Goal: Communication & Community: Answer question/provide support

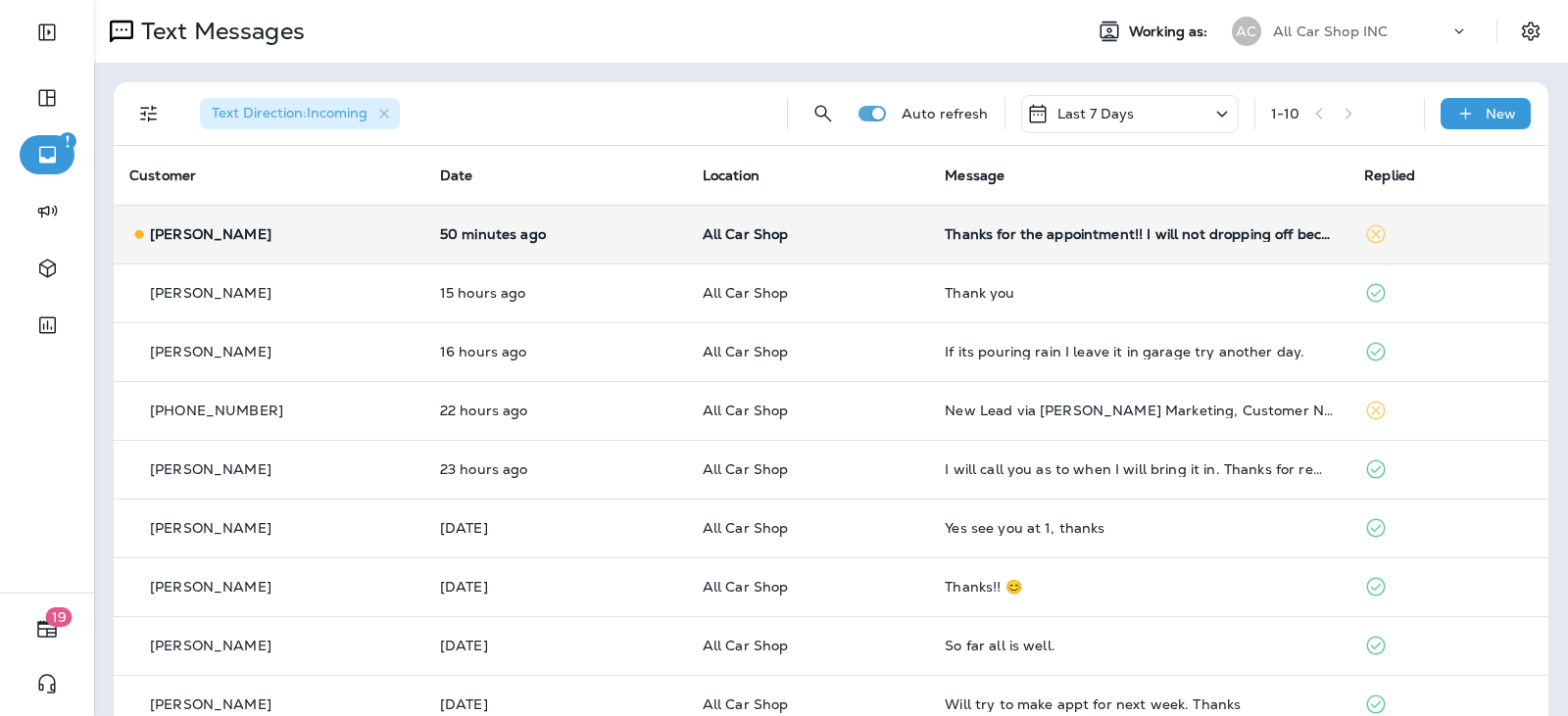
click at [958, 252] on td "Thanks for the appointment!! I will not dropping off because I don't have anyon…" at bounding box center [1139, 234] width 419 height 59
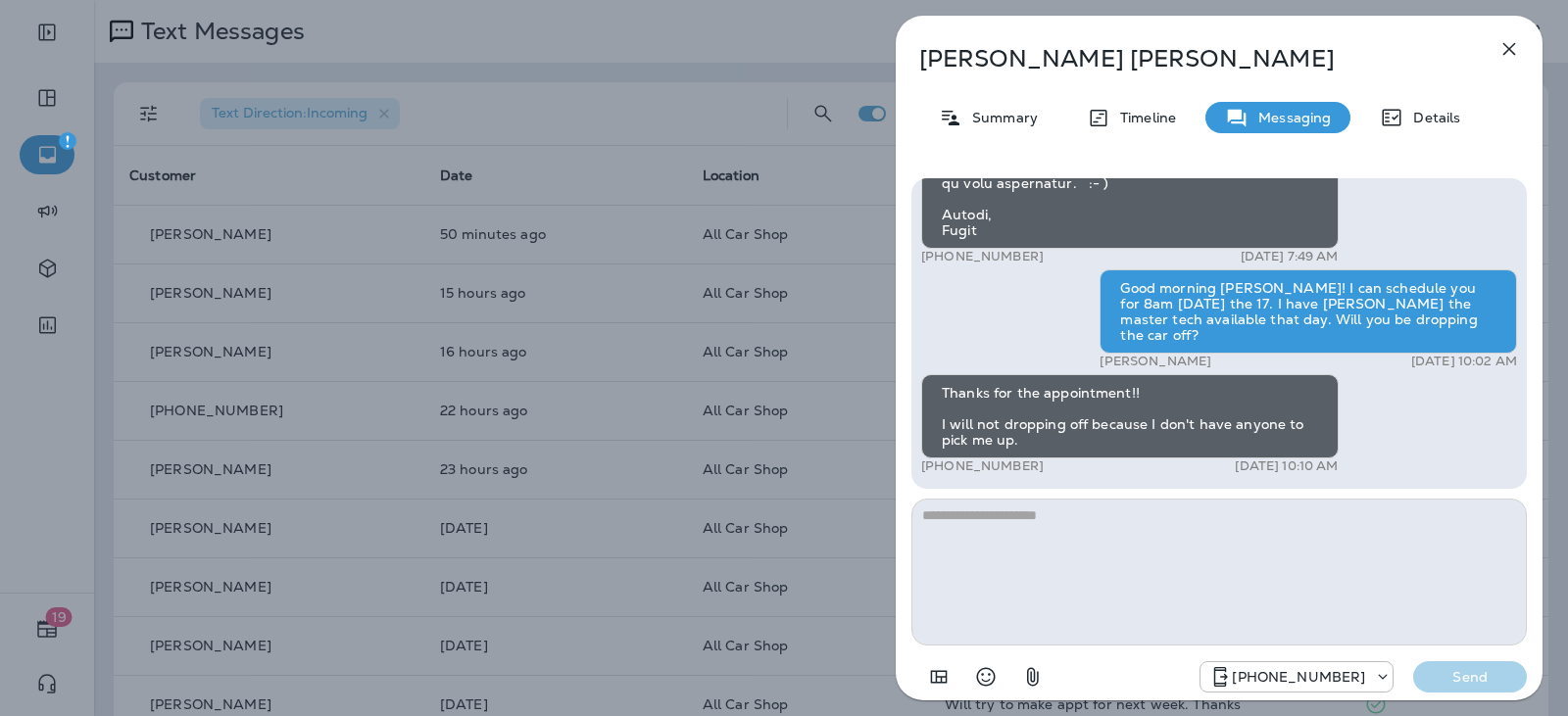
click at [1028, 538] on textarea at bounding box center [1219, 571] width 615 height 147
type textarea "*"
type textarea "**********"
click at [1453, 669] on p "Send" at bounding box center [1470, 677] width 82 height 18
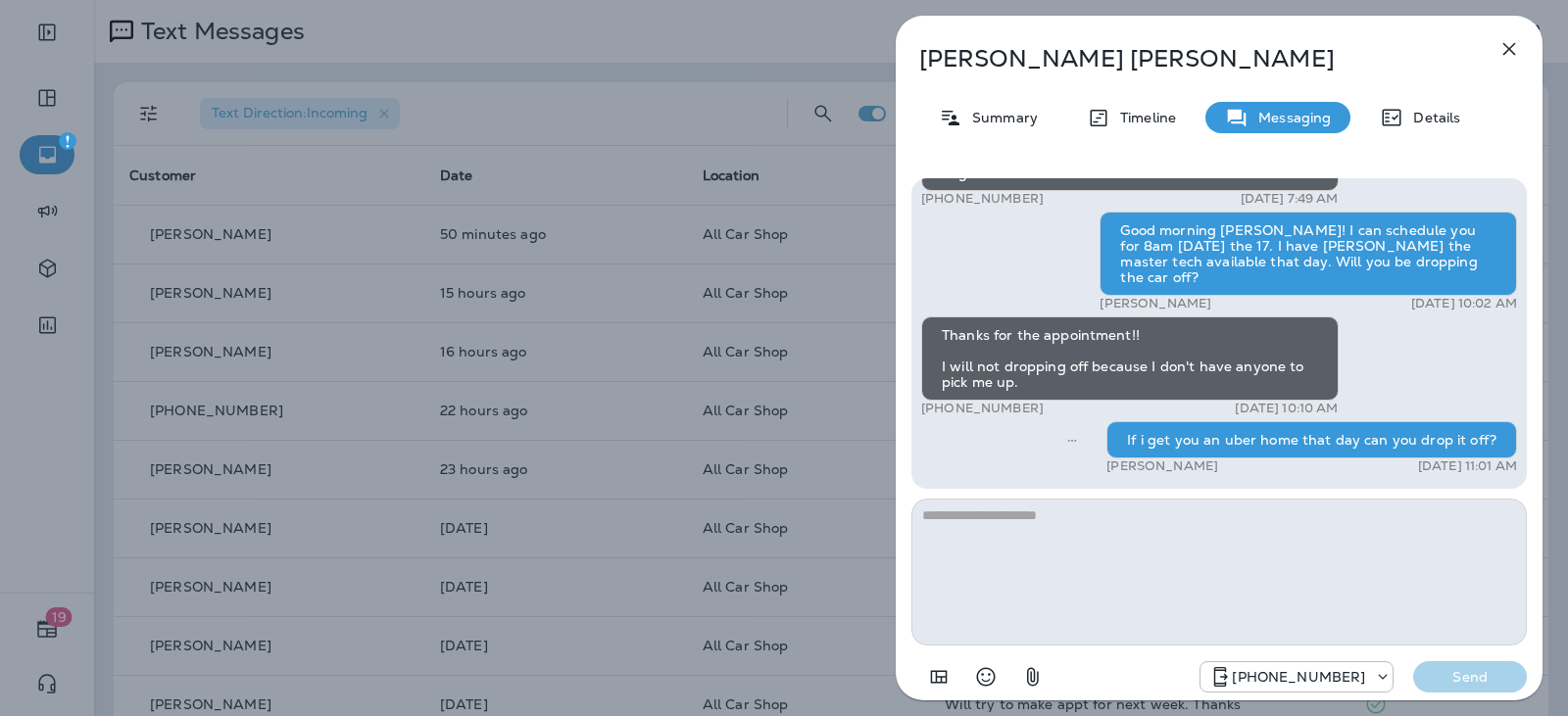
click at [1506, 54] on icon "button" at bounding box center [1509, 49] width 24 height 24
